Goal: Find specific page/section: Find specific page/section

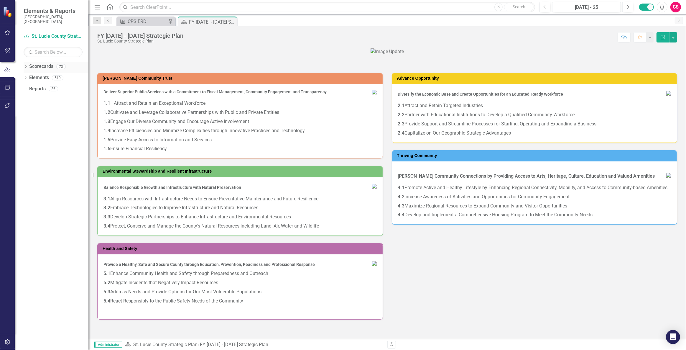
click at [30, 64] on link "Scorecards" at bounding box center [41, 66] width 24 height 7
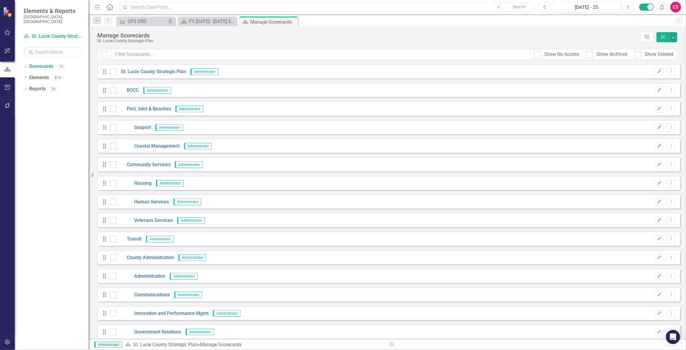
click at [138, 8] on input "text" at bounding box center [327, 7] width 416 height 10
type input "tox"
click at [146, 55] on input "text" at bounding box center [320, 54] width 419 height 11
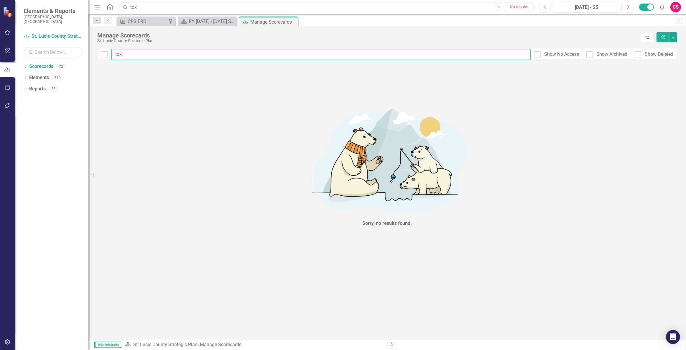
type input "tox"
click at [142, 9] on input "tox" at bounding box center [327, 7] width 416 height 10
type input "t"
click at [137, 51] on input "tox" at bounding box center [320, 54] width 419 height 11
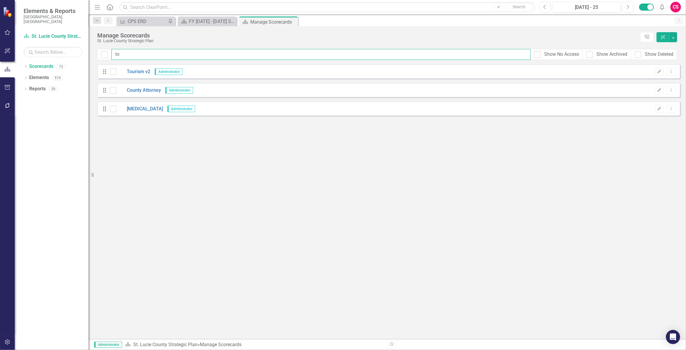
type input "t"
